Goal: Task Accomplishment & Management: Manage account settings

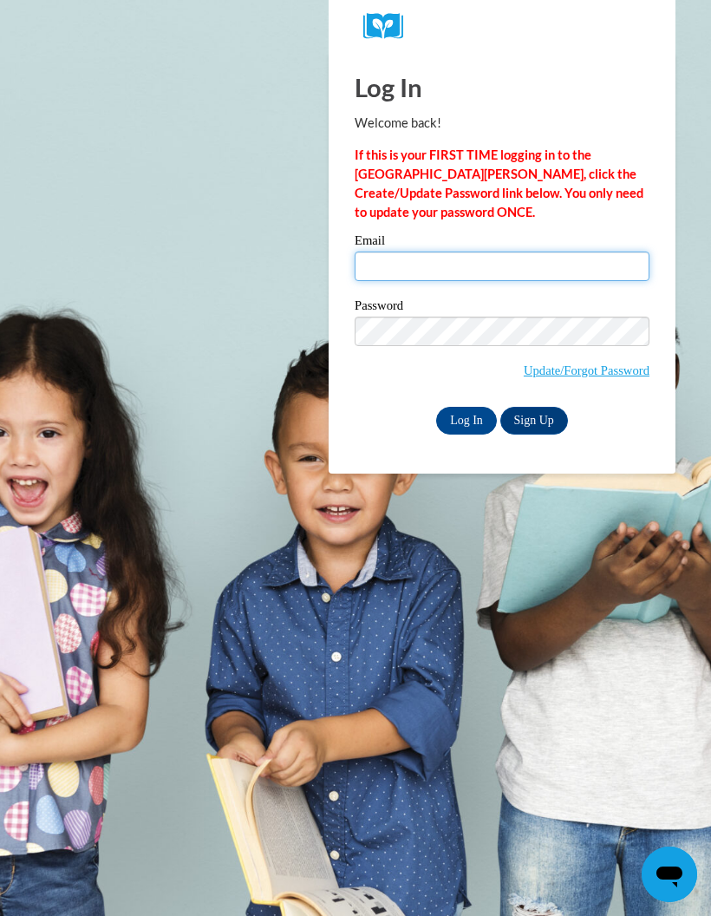
type input "[EMAIL_ADDRESS][DOMAIN_NAME]"
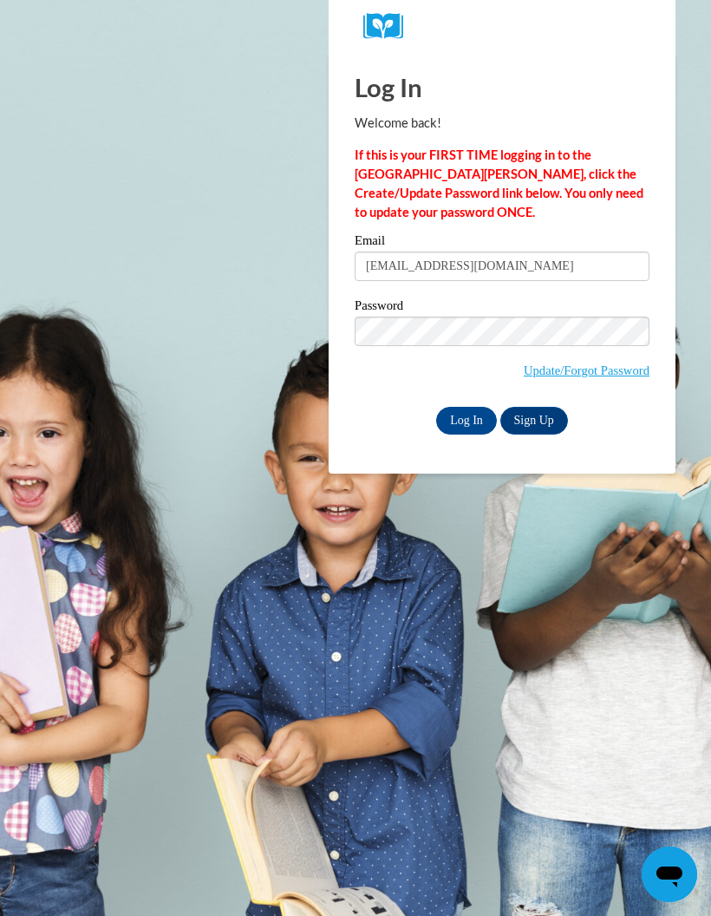
click at [475, 425] on input "Log In" at bounding box center [466, 421] width 61 height 28
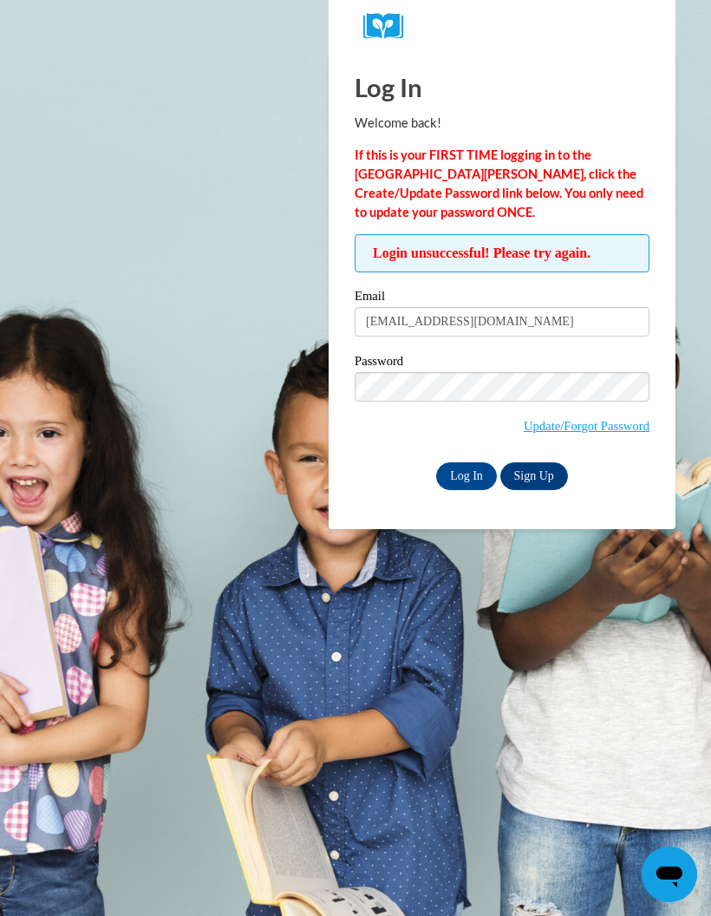
click at [464, 473] on input "Log In" at bounding box center [466, 476] width 61 height 28
click at [600, 700] on body "Log In Welcome back! If this is your FIRST TIME logging in to the NEW Cox Campu…" at bounding box center [355, 458] width 711 height 916
click at [379, 449] on div "Password Update/Forgot Password" at bounding box center [502, 406] width 295 height 102
click at [458, 480] on input "Log In" at bounding box center [466, 476] width 61 height 28
click at [580, 424] on link "Update/Forgot Password" at bounding box center [587, 426] width 126 height 14
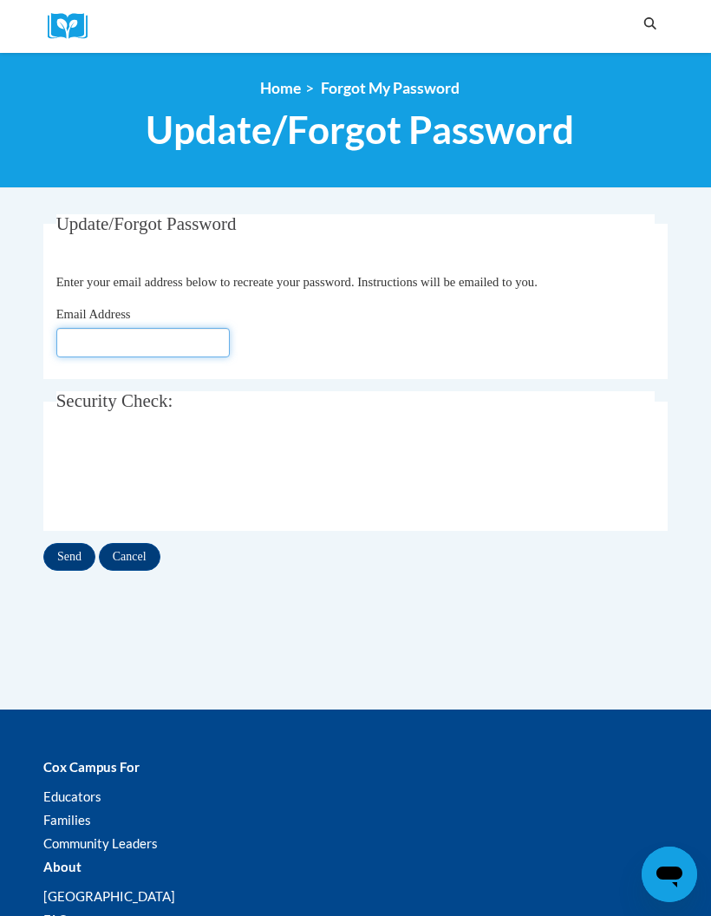
click at [76, 349] on input "Email Address" at bounding box center [142, 342] width 173 height 29
click at [99, 343] on input "Email Address" at bounding box center [142, 342] width 173 height 29
type input "syannepatton16@gmail.com"
click at [62, 558] on input "Send" at bounding box center [69, 557] width 52 height 28
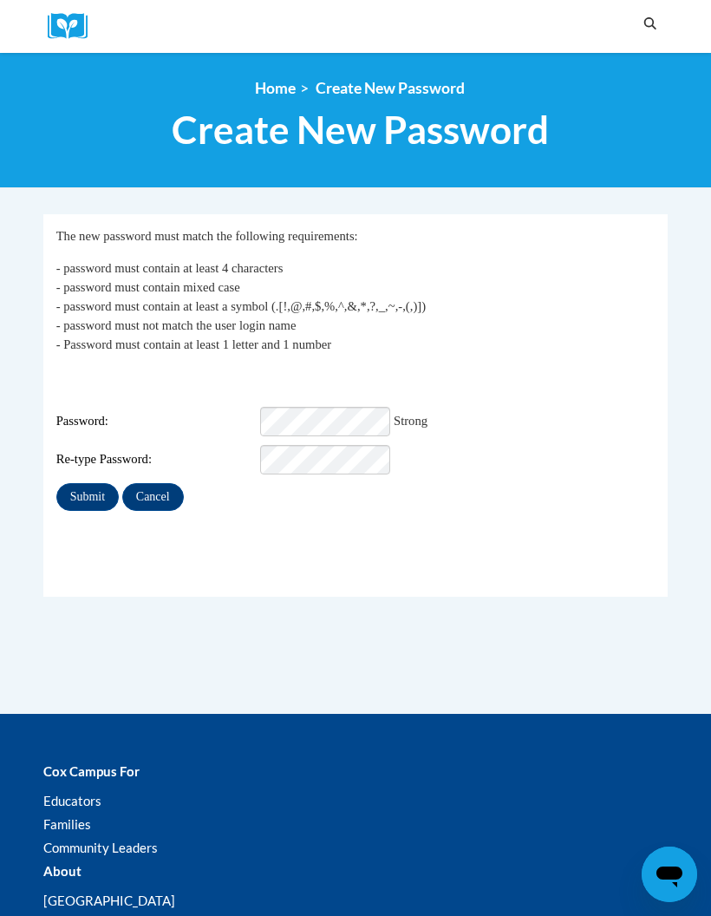
click at [67, 493] on input "Submit" at bounding box center [87, 497] width 62 height 28
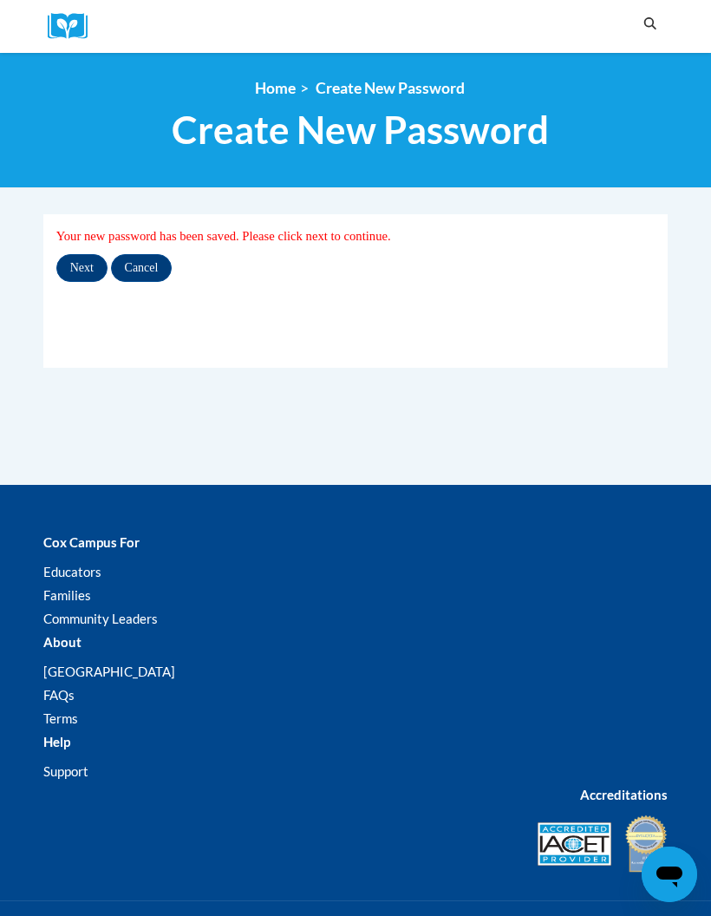
click at [87, 281] on input "Next" at bounding box center [81, 268] width 51 height 28
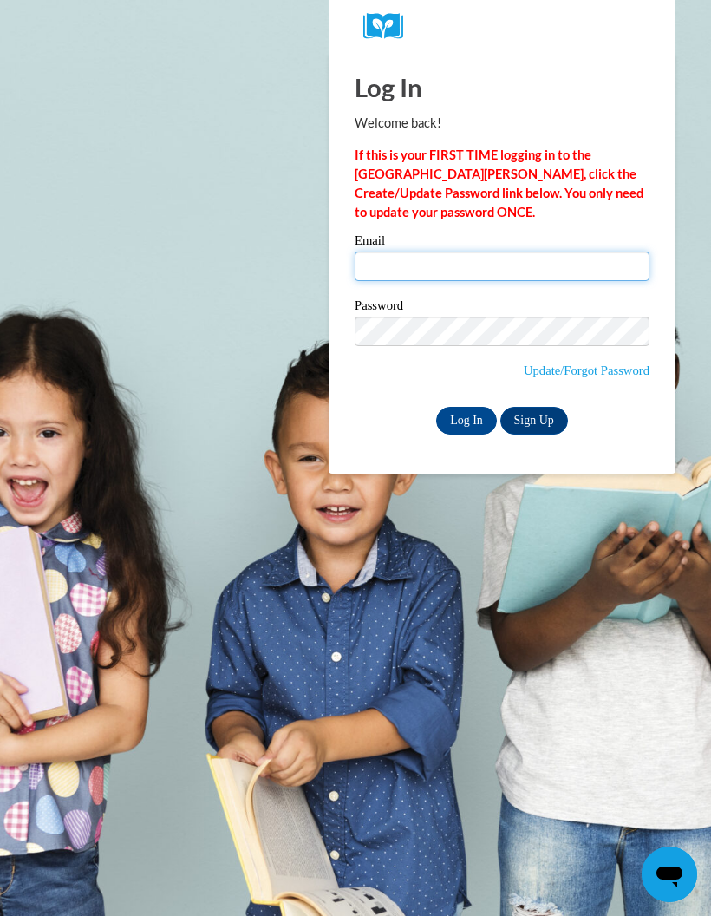
click at [395, 275] on input "Email" at bounding box center [502, 265] width 295 height 29
click at [67, 591] on body "Log In Welcome back! If this is your FIRST TIME logging in to the NEW Cox Campu…" at bounding box center [355, 458] width 711 height 916
type input "[EMAIL_ADDRESS][DOMAIN_NAME]"
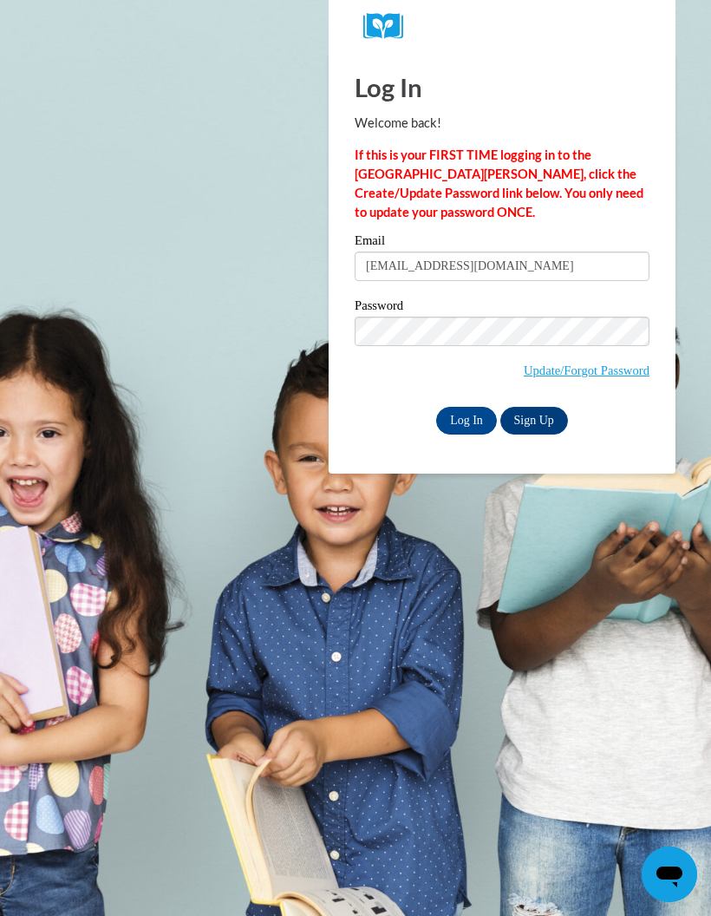
click at [476, 430] on input "Log In" at bounding box center [466, 421] width 61 height 28
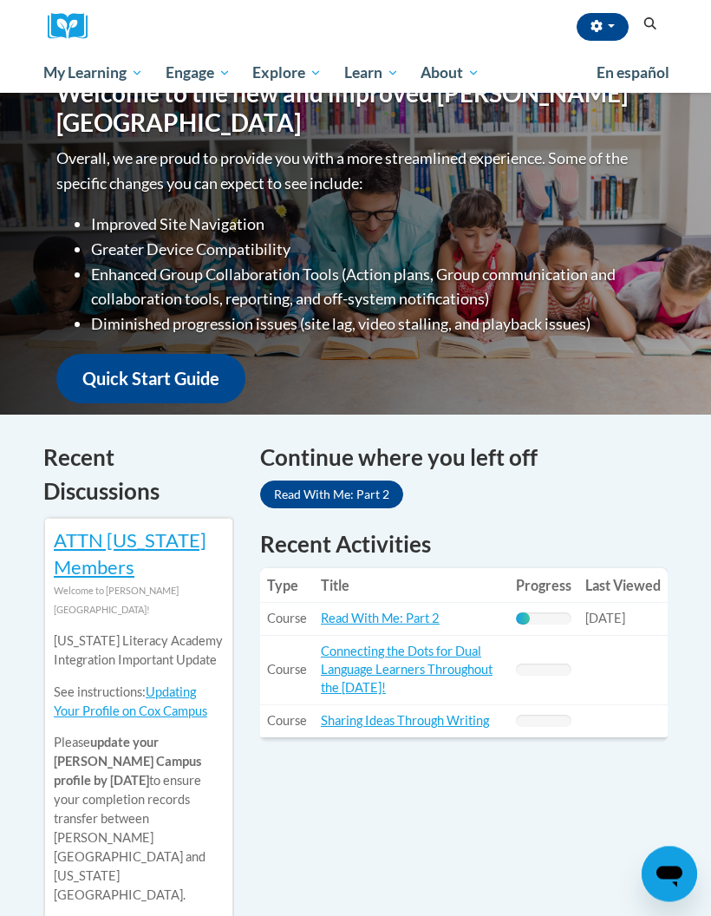
scroll to position [260, 0]
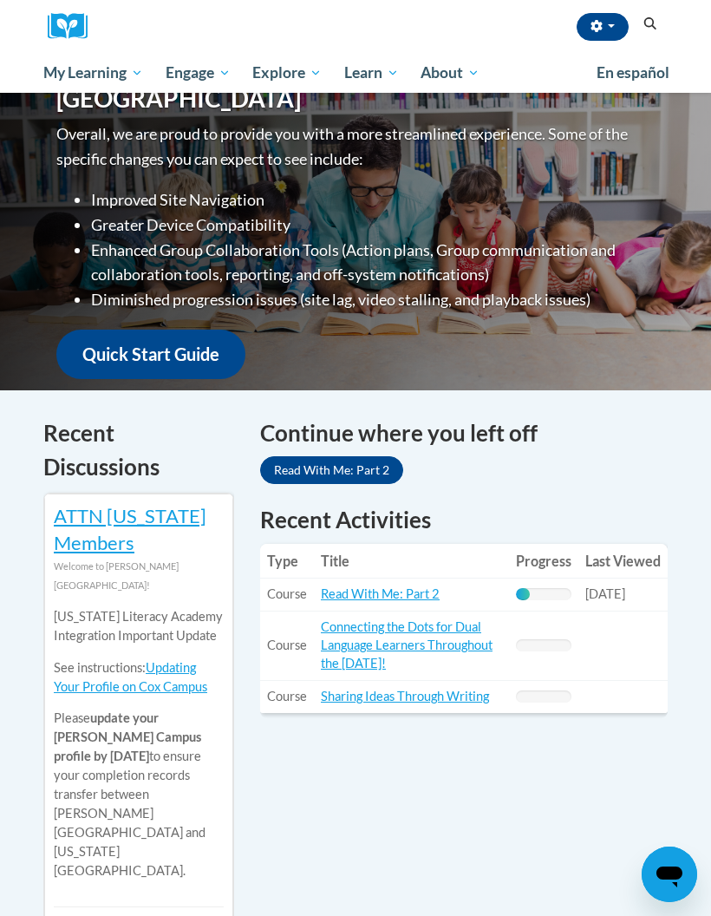
click at [434, 598] on link "Read With Me: Part 2" at bounding box center [380, 593] width 119 height 15
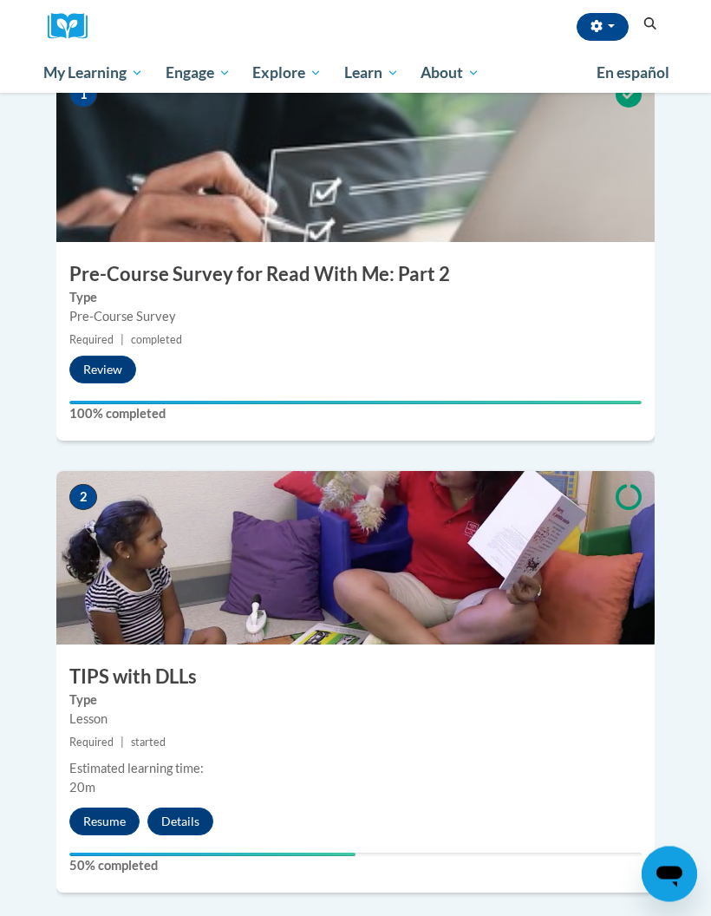
scroll to position [480, 0]
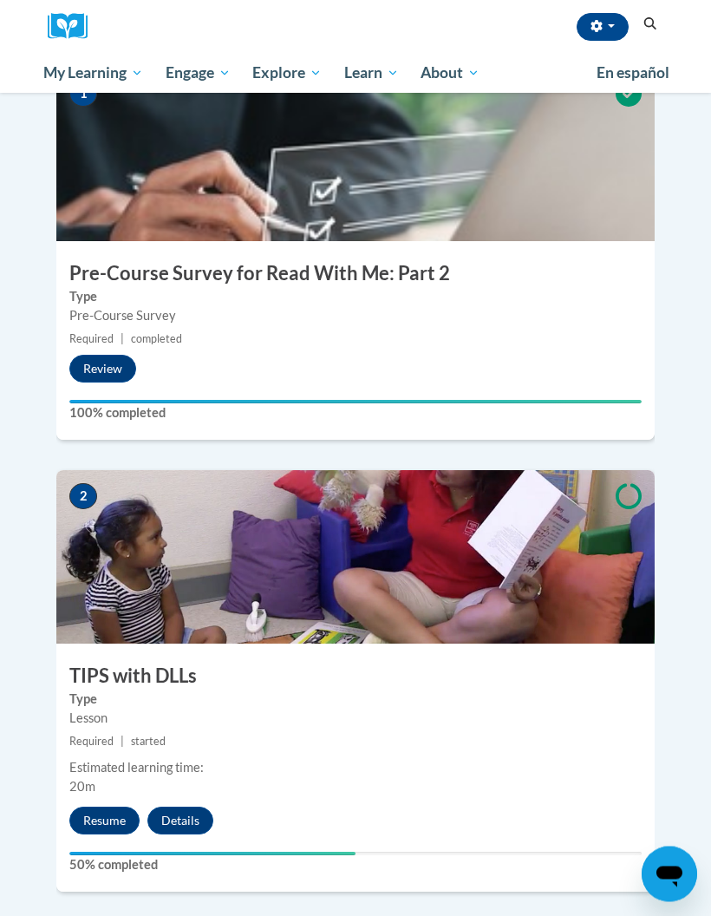
click at [94, 807] on button "Resume" at bounding box center [104, 821] width 70 height 28
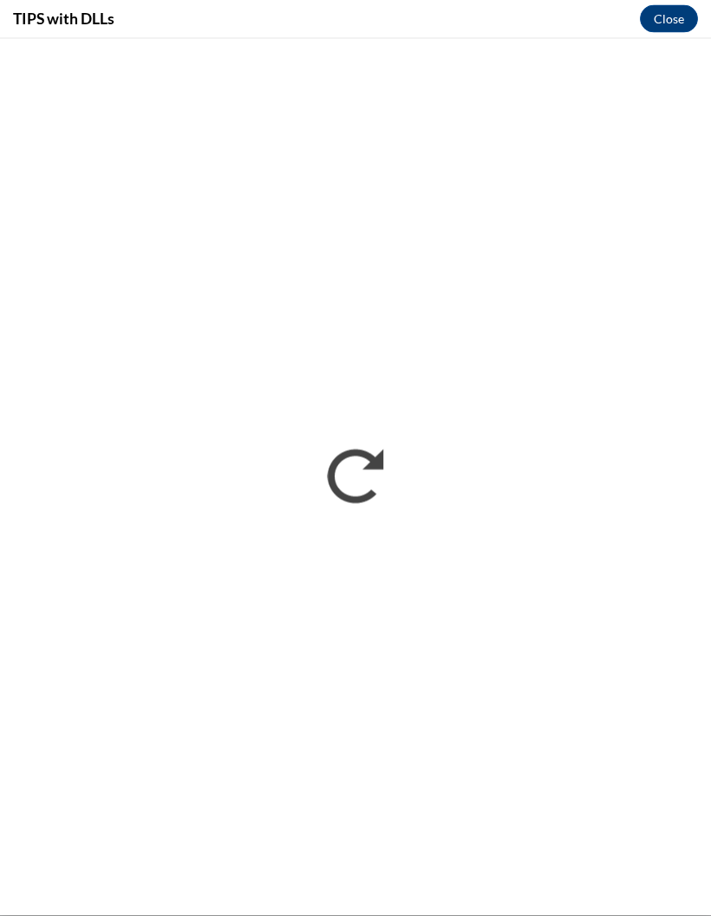
scroll to position [550, 0]
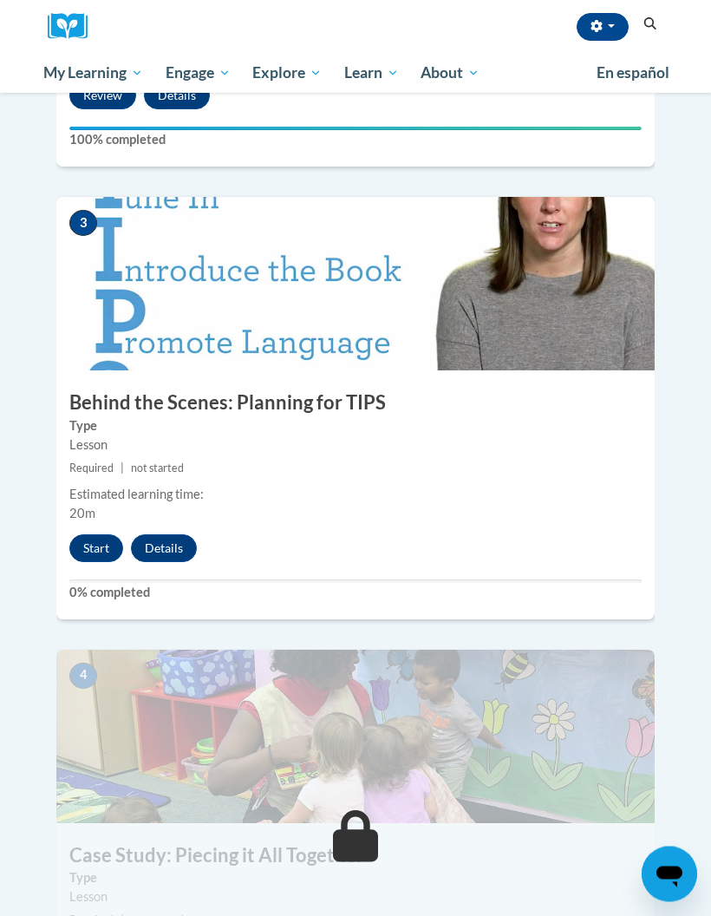
scroll to position [1205, 0]
click at [89, 534] on button "Start" at bounding box center [96, 548] width 54 height 28
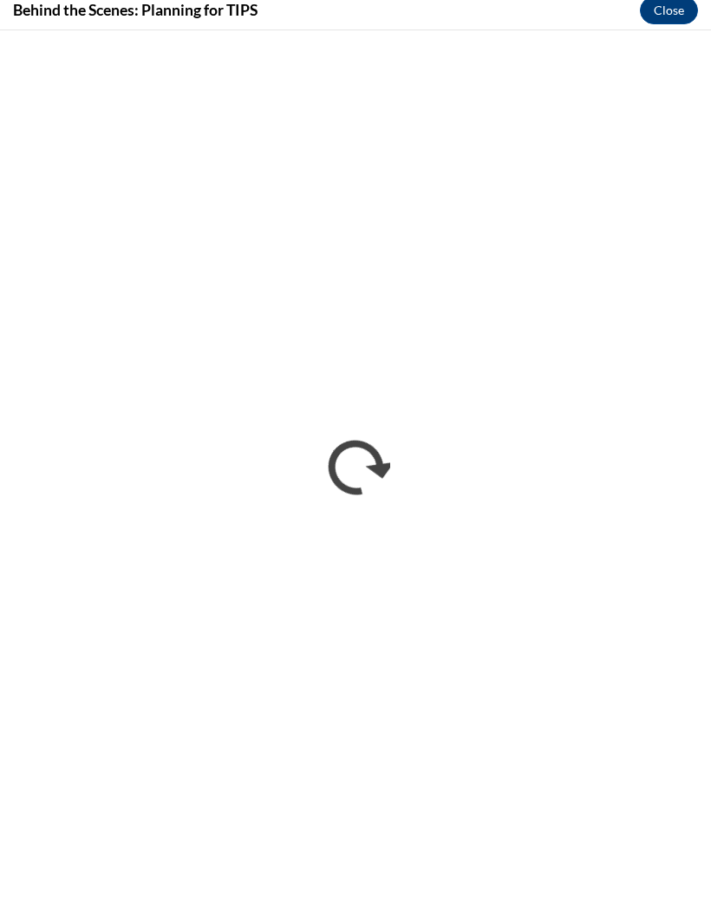
scroll to position [1214, 0]
